Goal: Find specific page/section: Find specific page/section

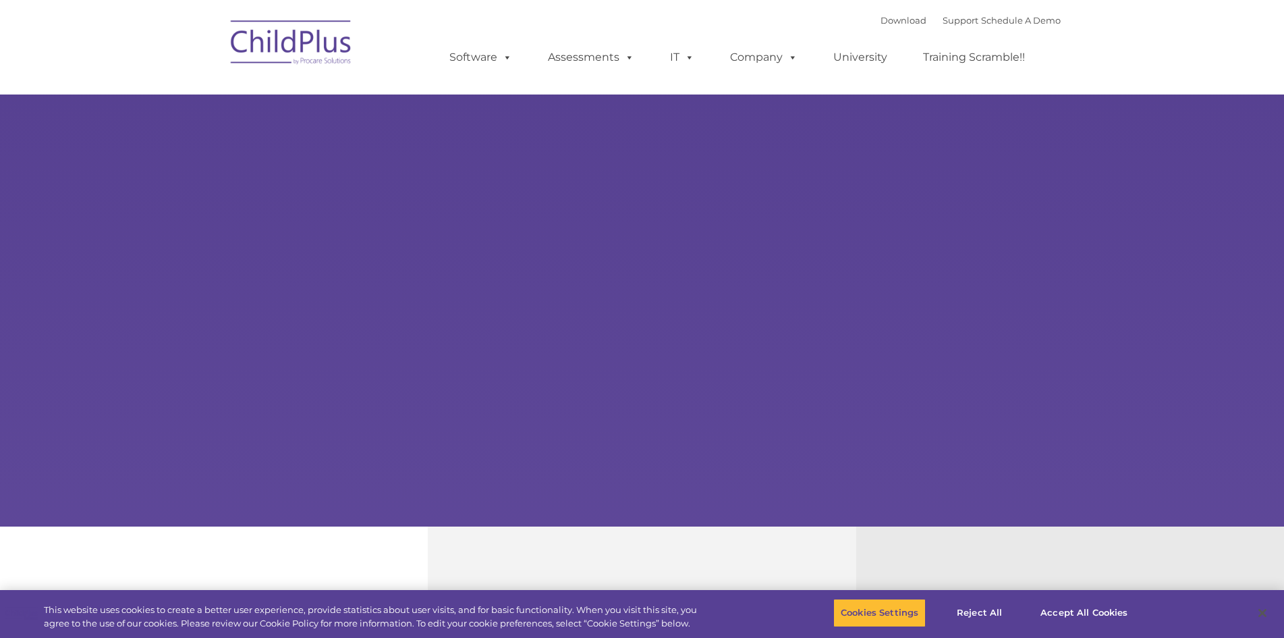
select select "MEDIUM"
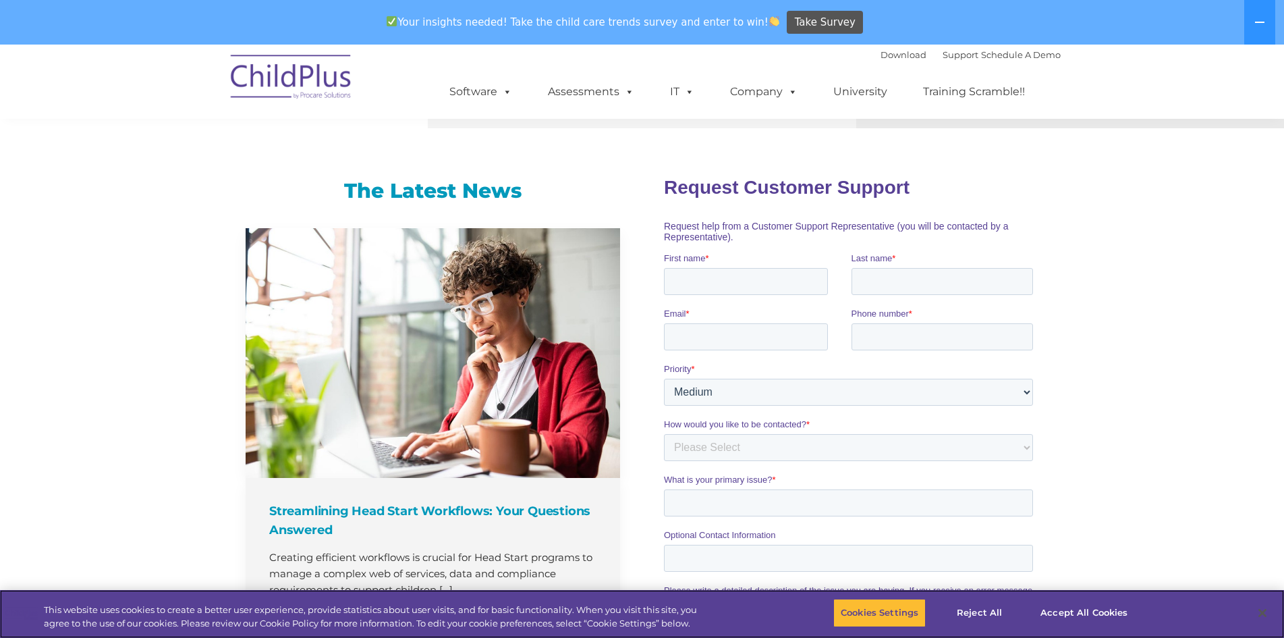
scroll to position [775, 0]
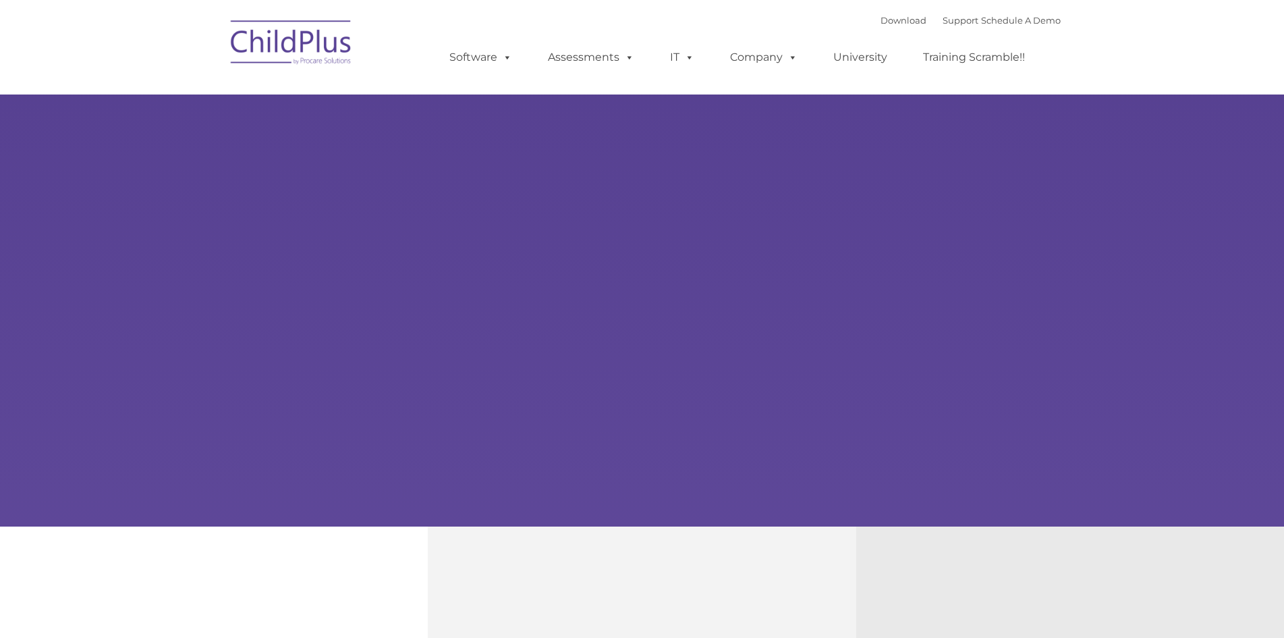
type input ""
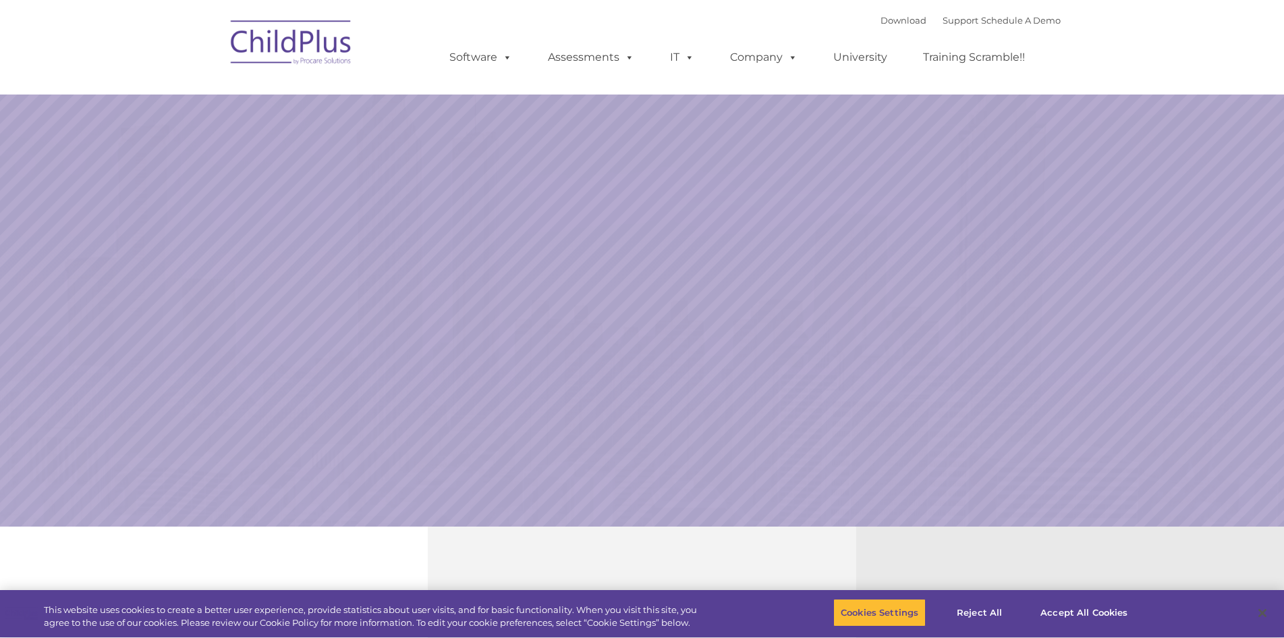
select select "MEDIUM"
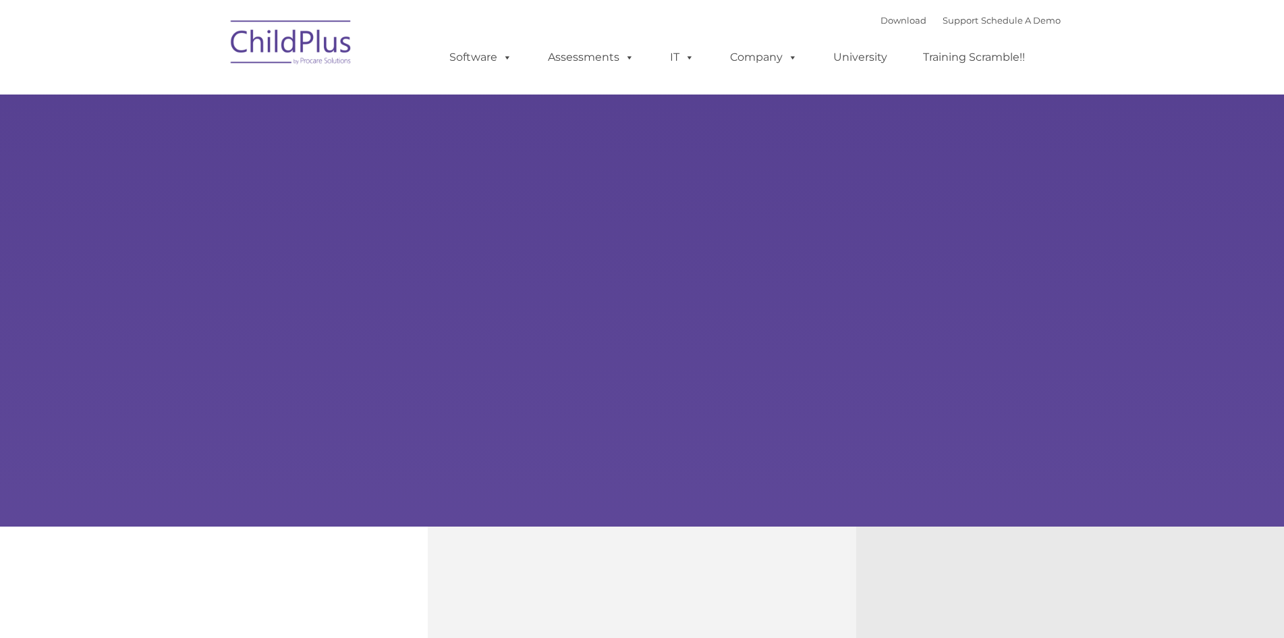
type input ""
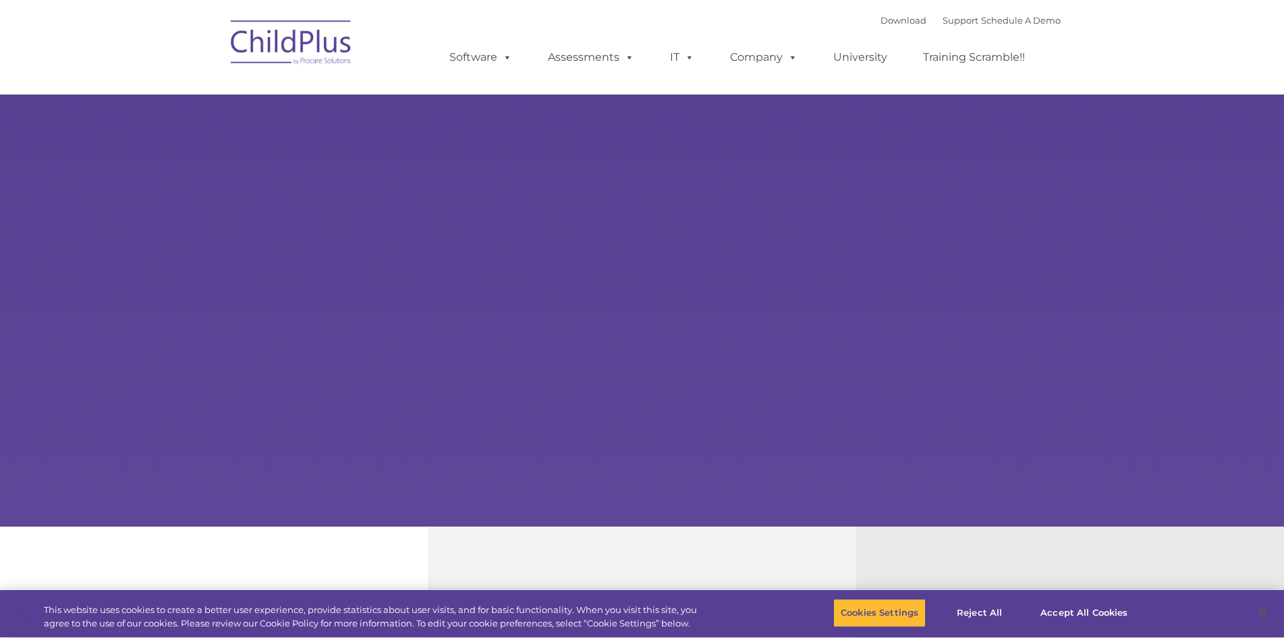
select select "MEDIUM"
